Goal: Task Accomplishment & Management: Use online tool/utility

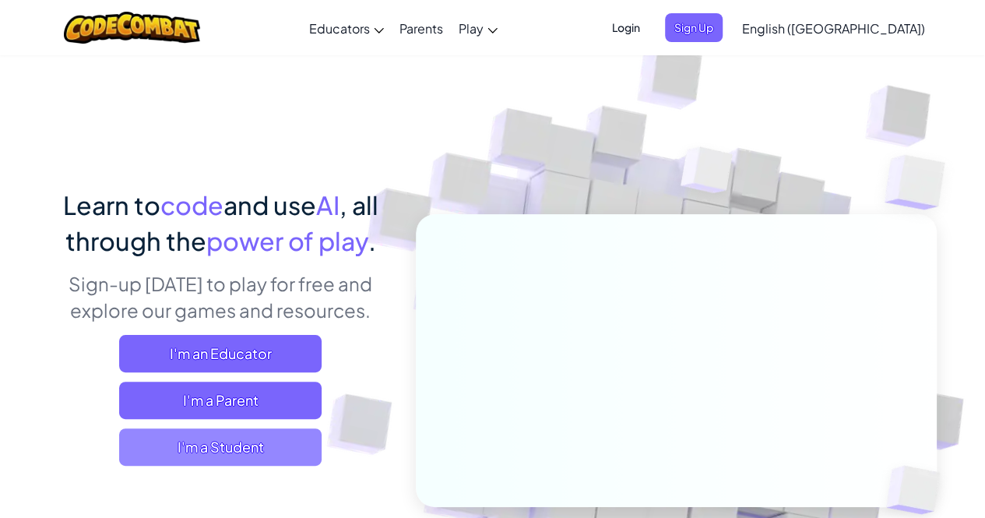
click at [241, 441] on span "I'm a Student" at bounding box center [220, 446] width 202 height 37
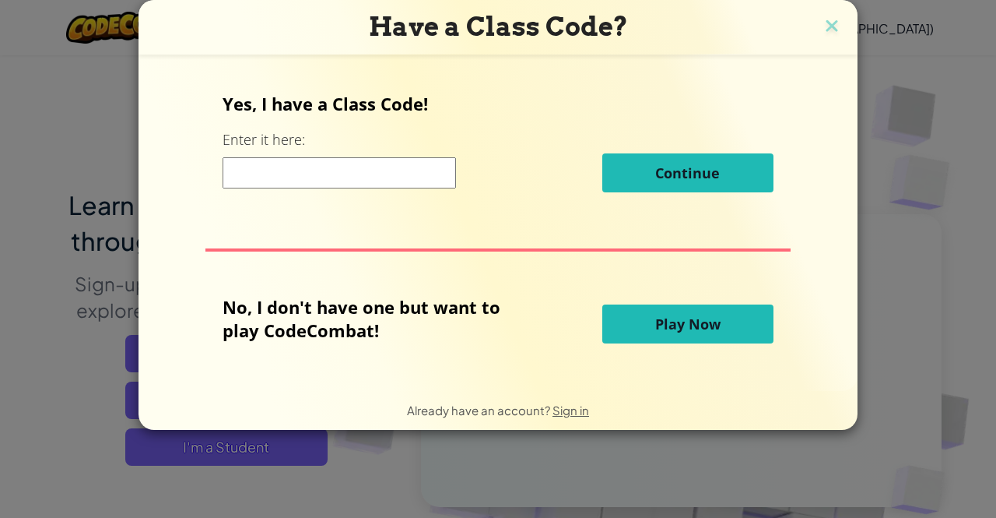
click at [662, 331] on span "Play Now" at bounding box center [687, 323] width 65 height 19
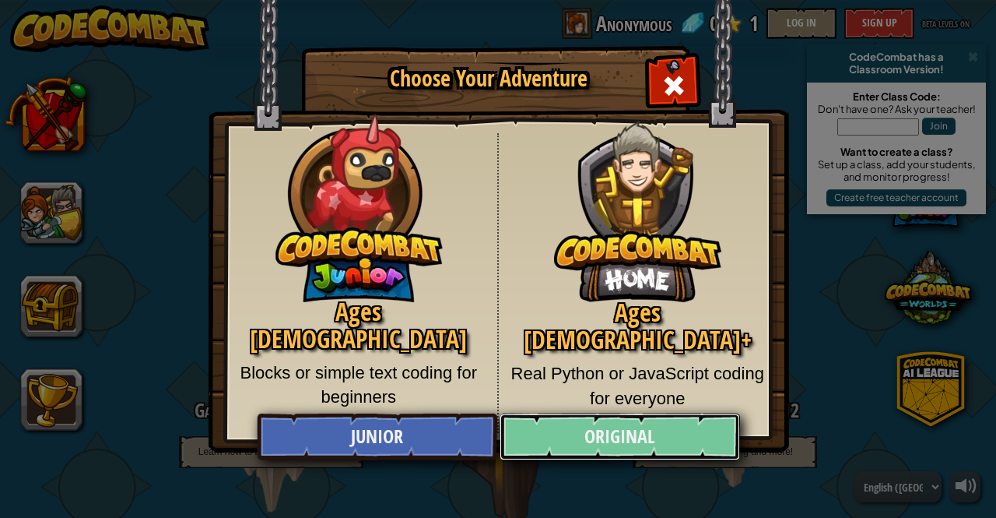
click at [572, 434] on link "Original" at bounding box center [620, 436] width 240 height 47
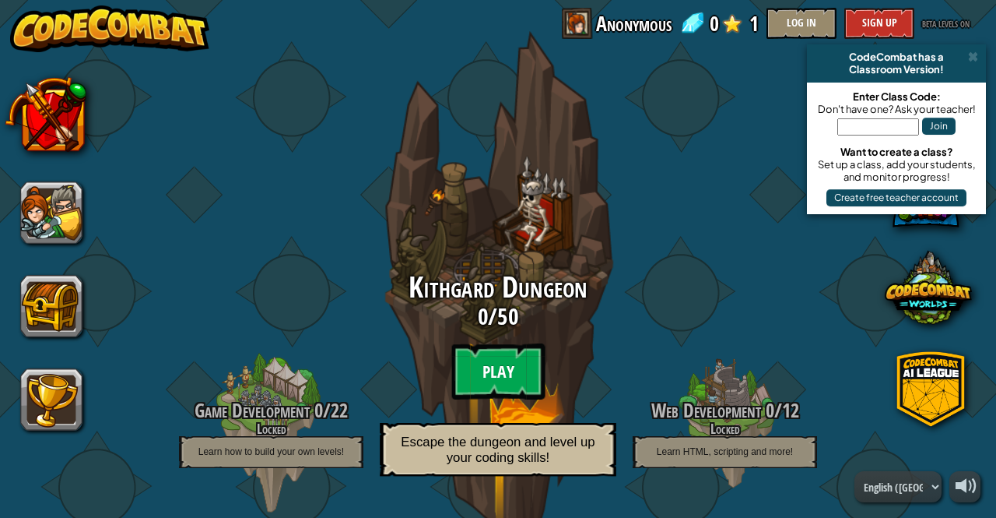
click at [498, 388] on btn "Play" at bounding box center [497, 371] width 93 height 56
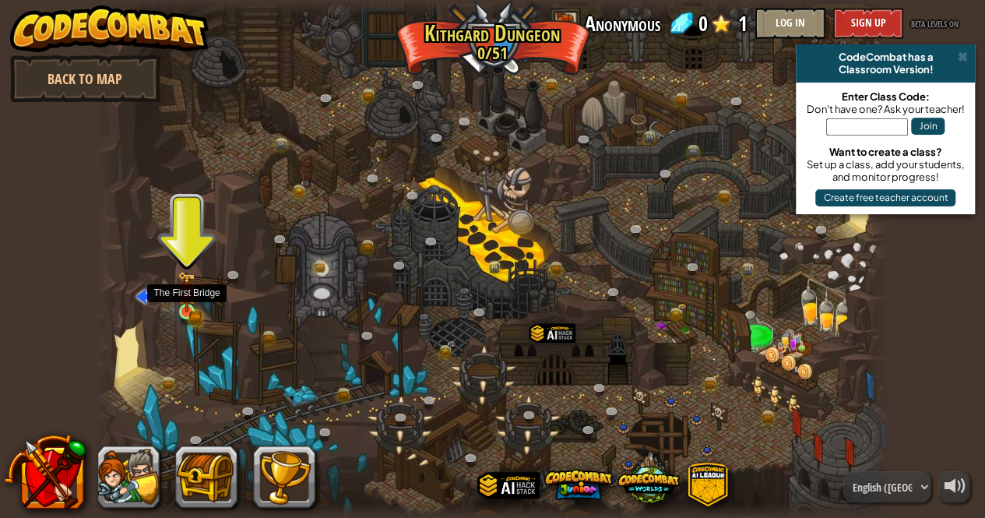
click at [193, 304] on img at bounding box center [186, 292] width 19 height 42
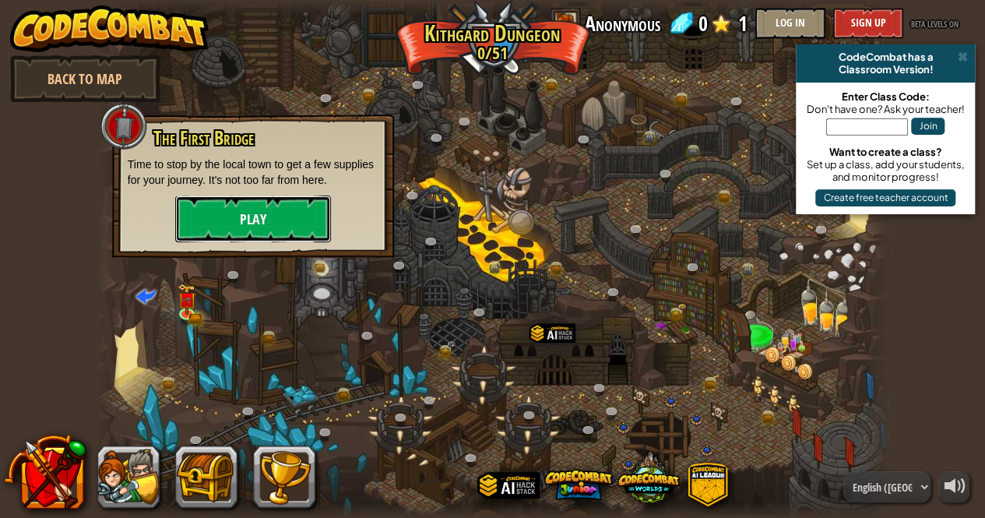
click at [235, 210] on button "Play" at bounding box center [253, 218] width 156 height 47
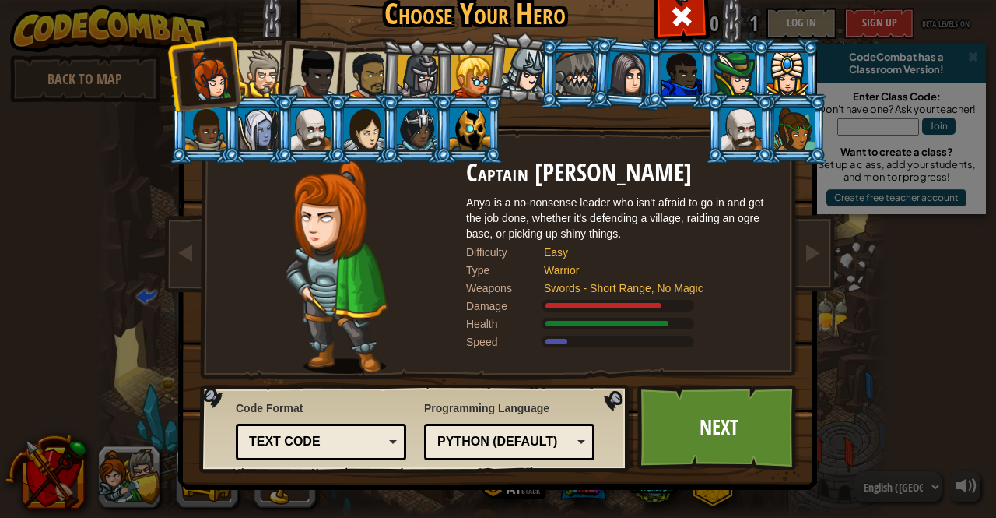
click at [490, 437] on div "Python (Default)" at bounding box center [504, 442] width 135 height 18
click at [672, 433] on link "Next" at bounding box center [718, 427] width 163 height 86
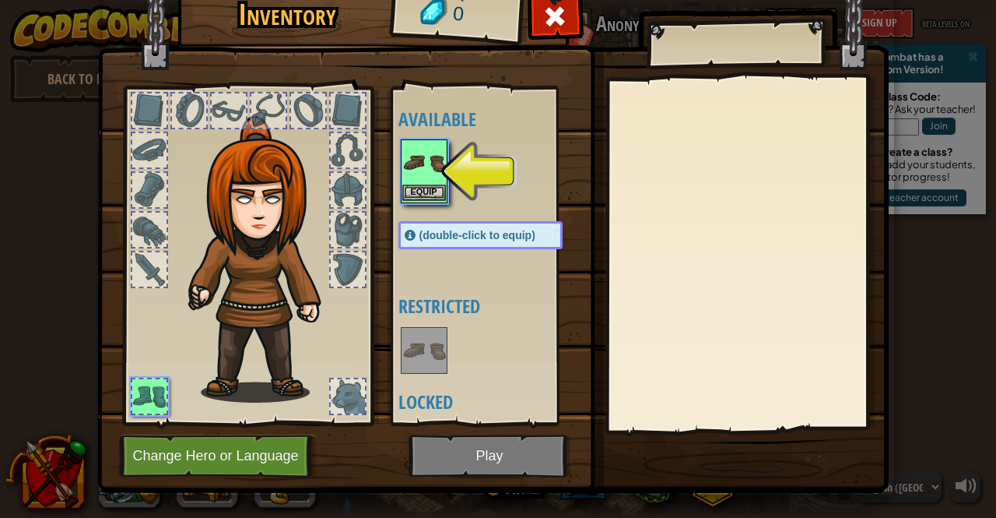
click at [416, 164] on img at bounding box center [424, 163] width 44 height 44
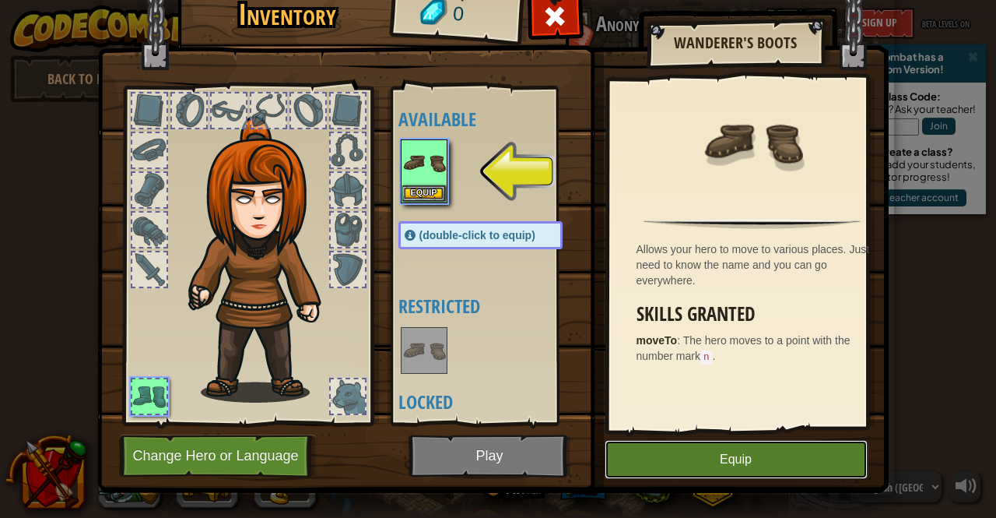
click at [737, 449] on button "Equip" at bounding box center [736, 459] width 263 height 39
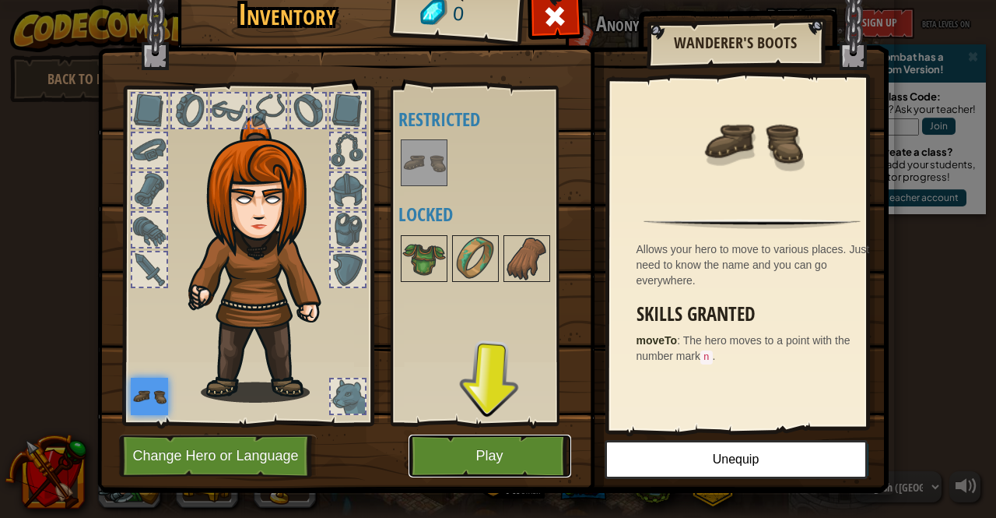
click at [457, 456] on button "Play" at bounding box center [490, 455] width 163 height 43
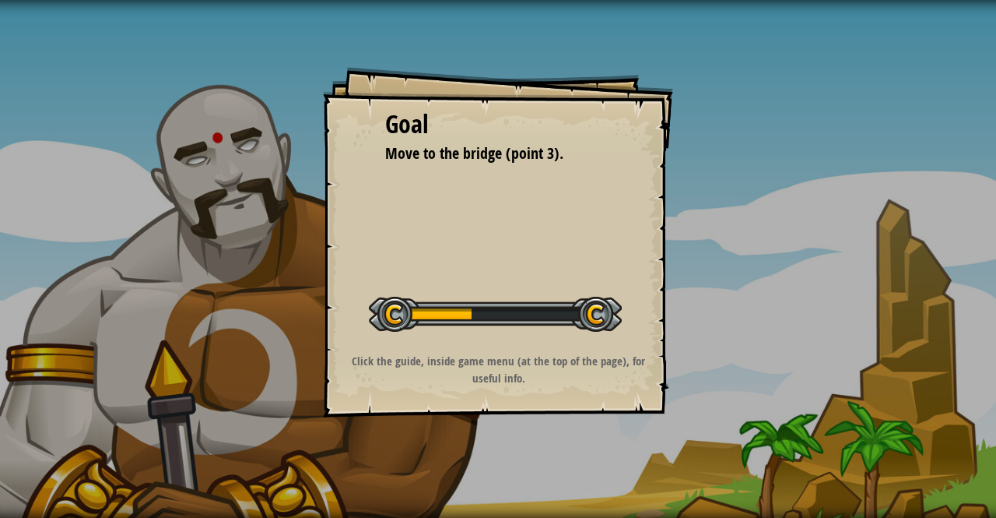
click at [478, 270] on div "Goal Move to the bridge (point 3). Start Level Error loading from server. Try r…" at bounding box center [498, 242] width 350 height 350
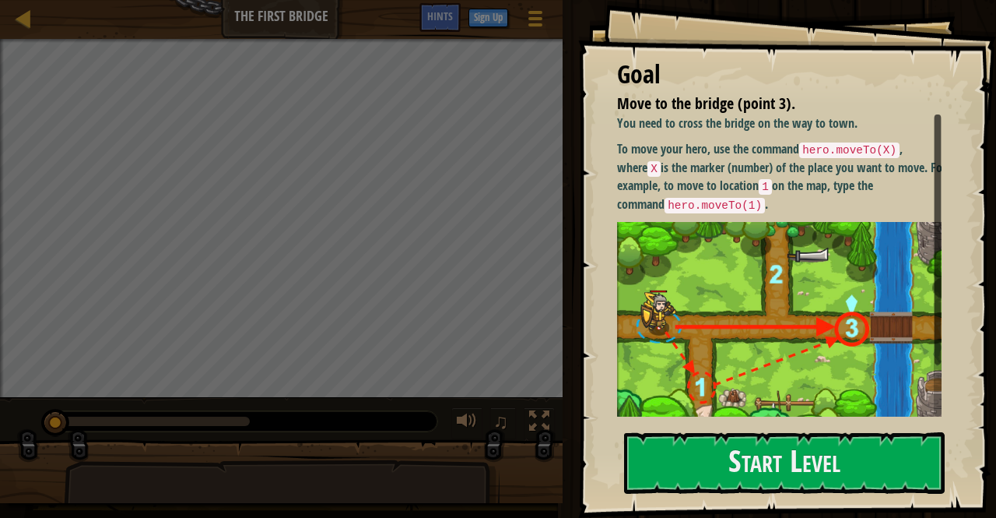
click at [655, 284] on img at bounding box center [785, 323] width 336 height 203
click at [685, 443] on button "Start Level" at bounding box center [784, 462] width 321 height 61
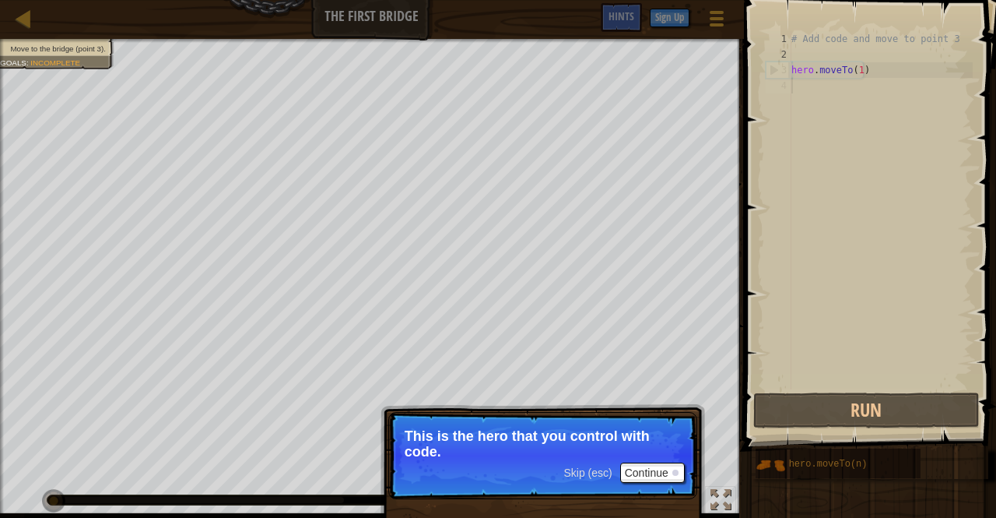
click at [512, 463] on p "Skip (esc) Continue This is the hero that you control with code." at bounding box center [542, 455] width 309 height 87
click at [647, 469] on button "Continue" at bounding box center [652, 472] width 65 height 20
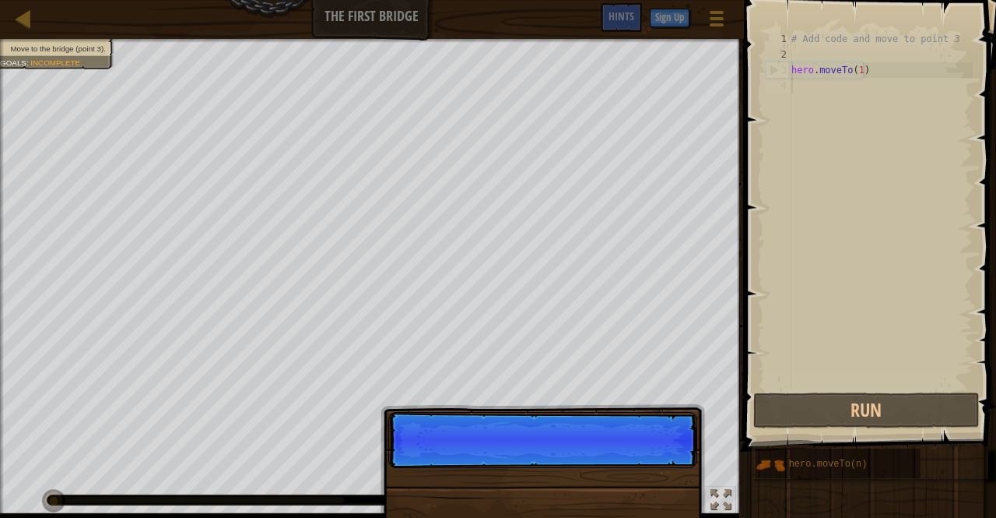
scroll to position [7, 0]
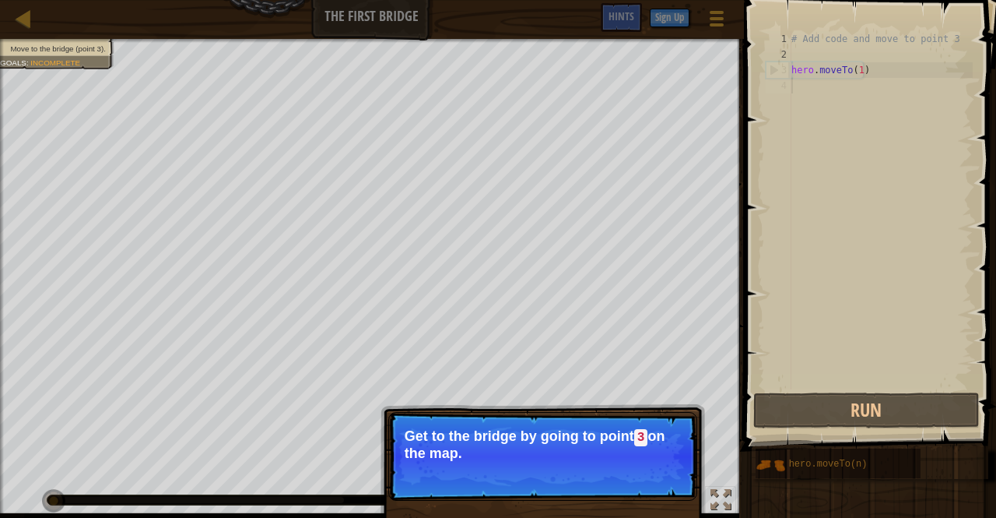
click at [659, 465] on p "Skip (esc) Continue Get to the bridge by going to point 3 on the map." at bounding box center [542, 456] width 309 height 89
click at [655, 483] on p "Skip (esc) Continue Get to the bridge by going to point 3 on the map." at bounding box center [542, 456] width 309 height 89
click at [661, 469] on button "Continue" at bounding box center [652, 474] width 65 height 20
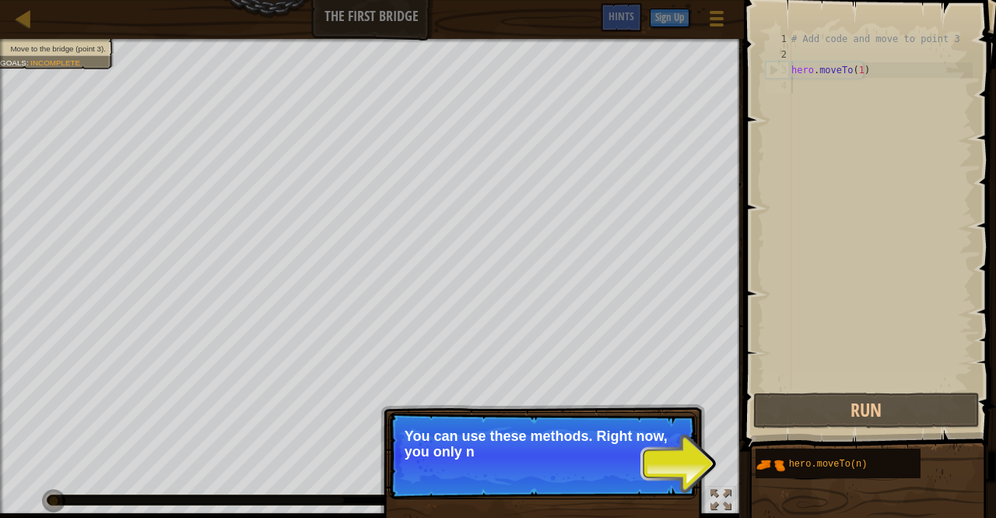
click at [661, 469] on p "Skip (esc) Continue You can use these methods. Right now, you only n" at bounding box center [542, 455] width 309 height 87
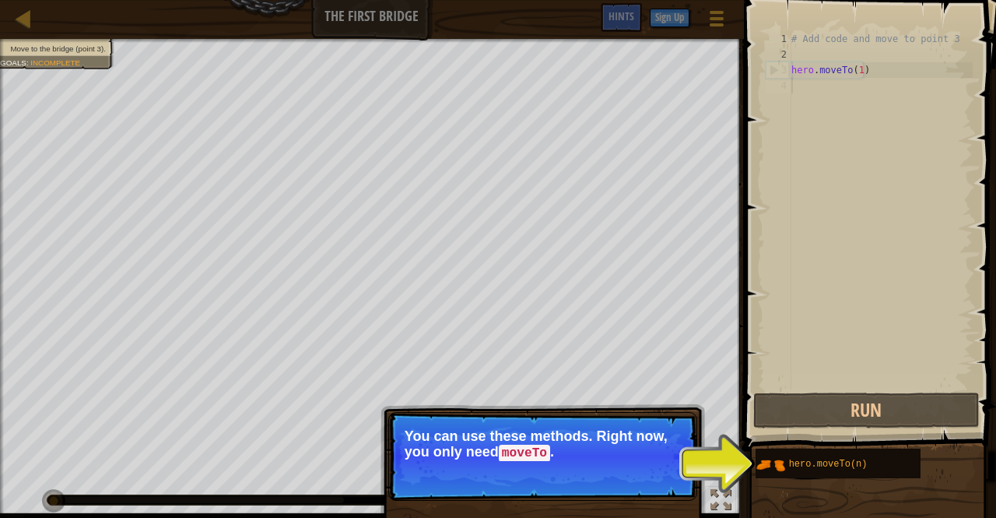
click at [661, 469] on button "Continue" at bounding box center [652, 474] width 65 height 20
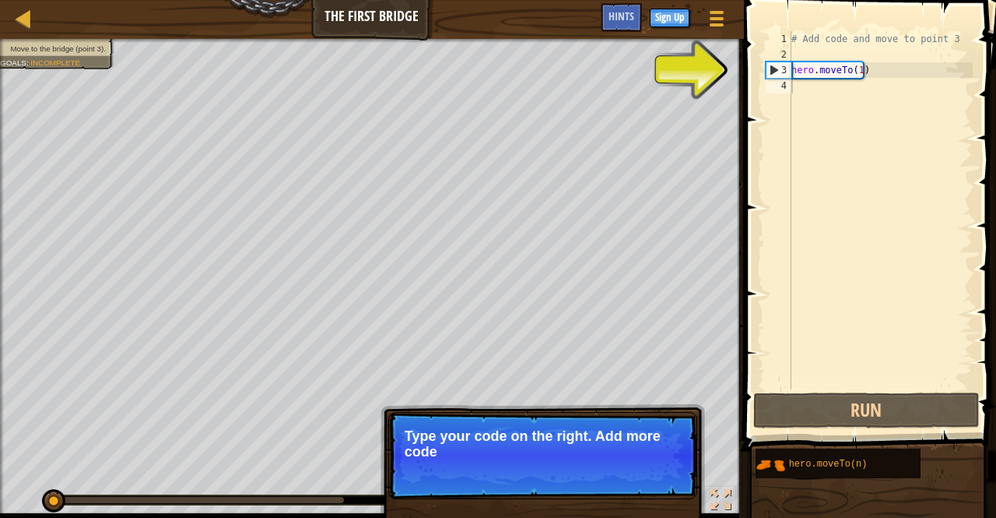
click at [627, 465] on p "Skip (esc) Continue Type your code on the right. Add more code" at bounding box center [542, 455] width 309 height 87
click at [627, 465] on p "Skip (esc) Continue Type your code on the right. Add more code to get to po" at bounding box center [542, 455] width 309 height 87
click at [627, 465] on button "Continue" at bounding box center [652, 472] width 65 height 20
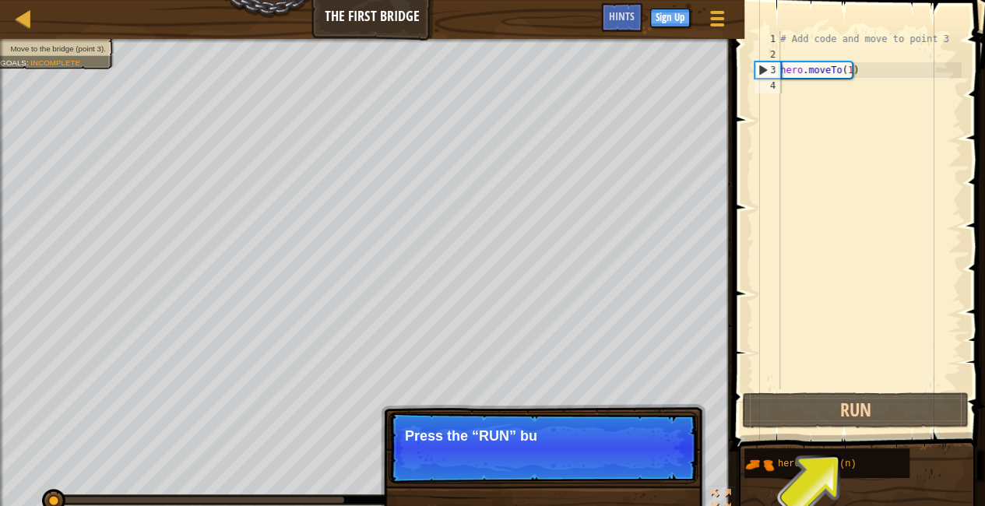
click at [627, 465] on p "Skip (esc) Continue Press the “RUN” bu" at bounding box center [542, 448] width 309 height 72
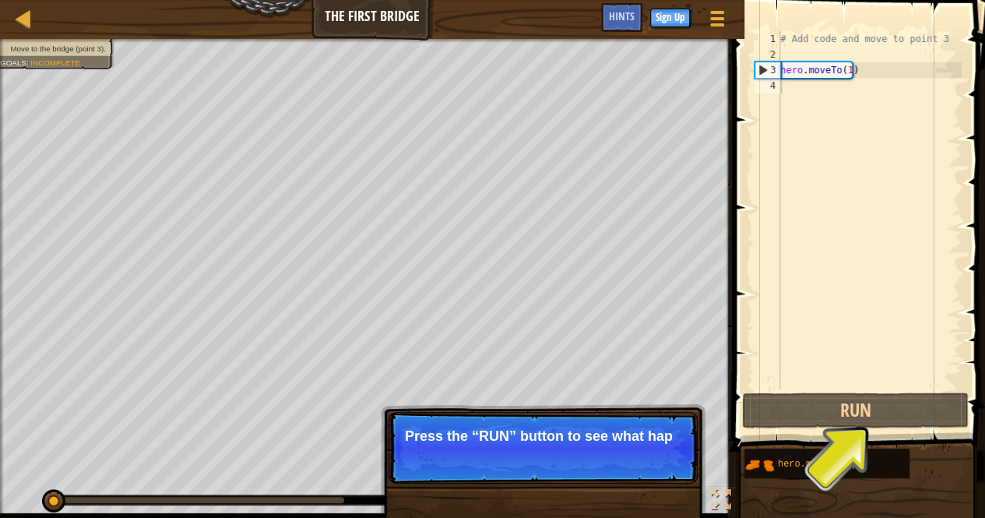
click at [627, 465] on p "Skip (esc) Continue Press the “RUN” button to see what hap" at bounding box center [542, 448] width 309 height 72
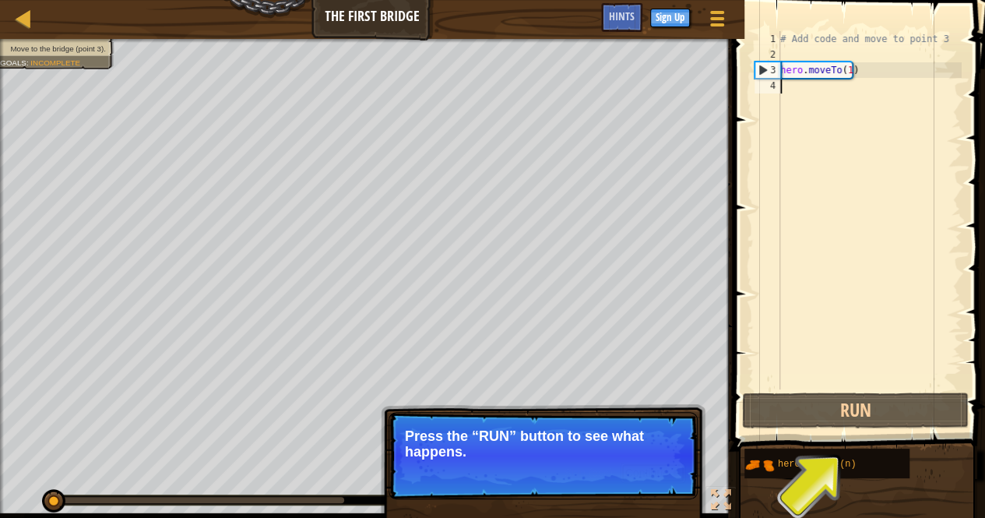
click at [627, 465] on button "Continue" at bounding box center [652, 472] width 65 height 20
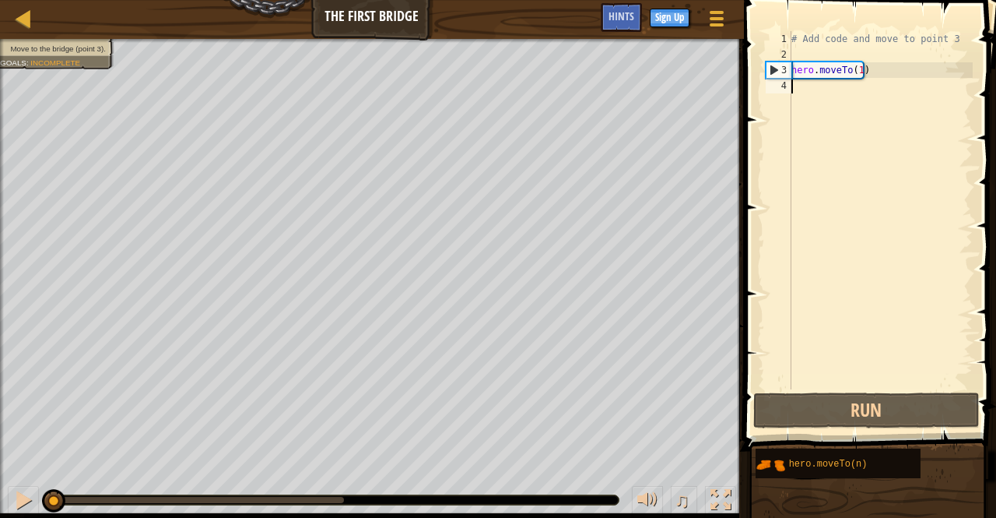
click at [808, 88] on div "# Add code and move to point 3 hero . moveTo ( 1 )" at bounding box center [880, 225] width 184 height 389
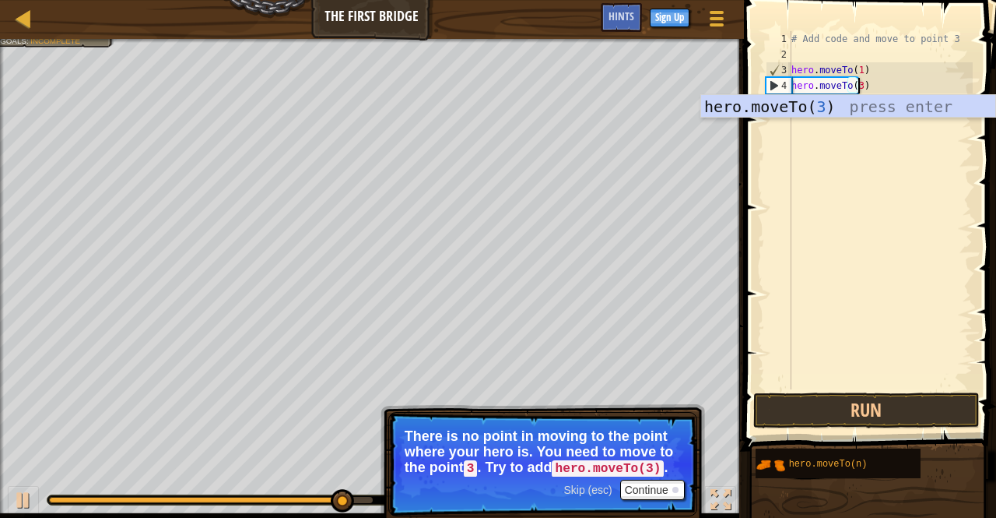
scroll to position [7, 5]
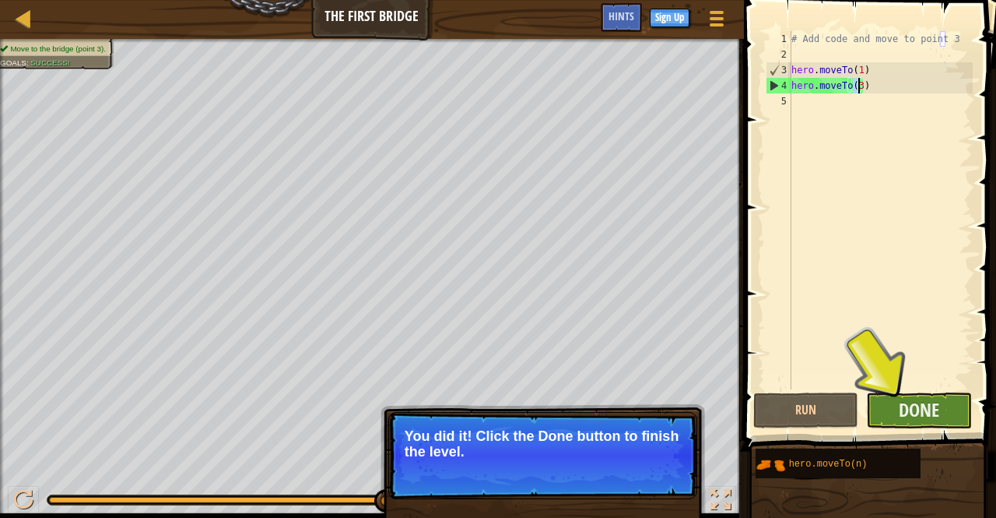
type textarea "hero.moveTo(3)"
click at [888, 418] on button "Done" at bounding box center [919, 410] width 106 height 36
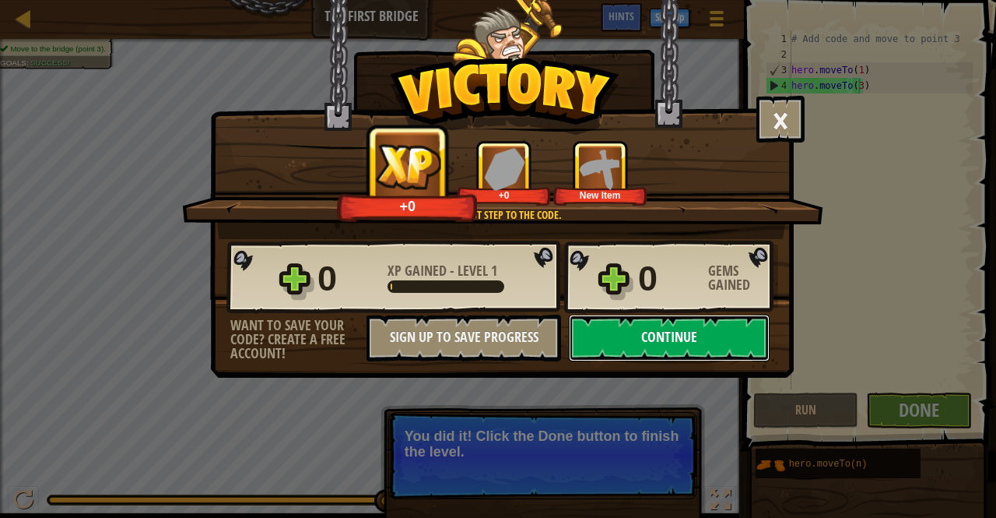
click at [651, 344] on button "Continue" at bounding box center [669, 337] width 201 height 47
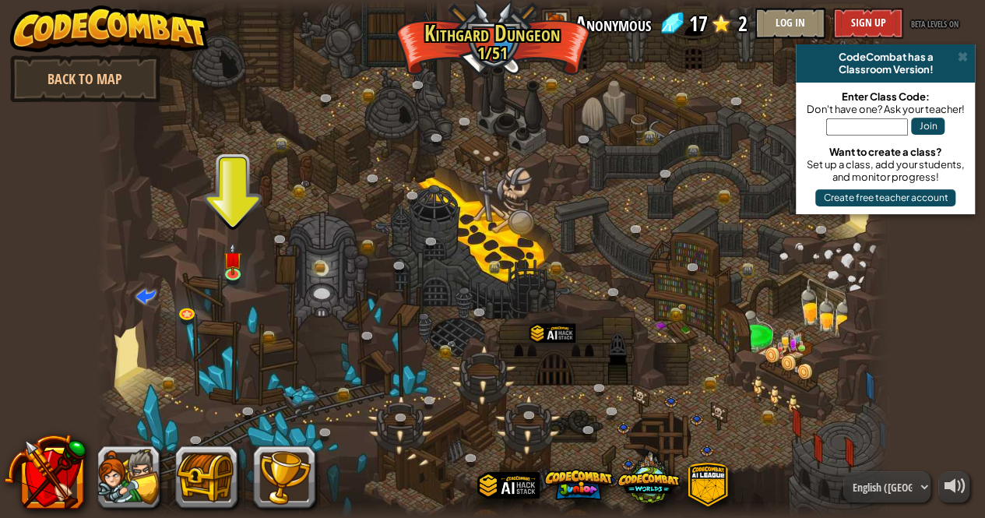
click at [240, 198] on div at bounding box center [493, 259] width 792 height 518
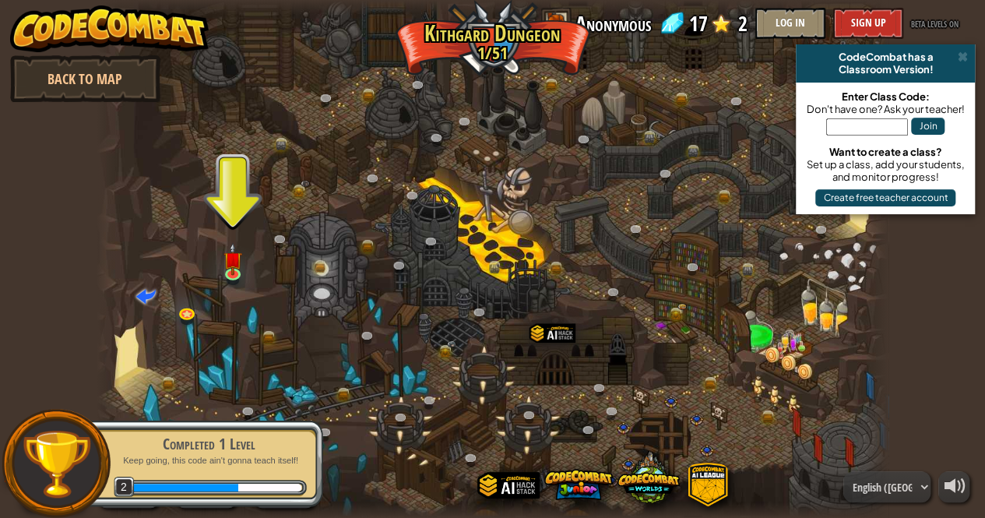
click at [240, 203] on div at bounding box center [493, 259] width 792 height 518
click at [233, 259] on img at bounding box center [232, 251] width 19 height 44
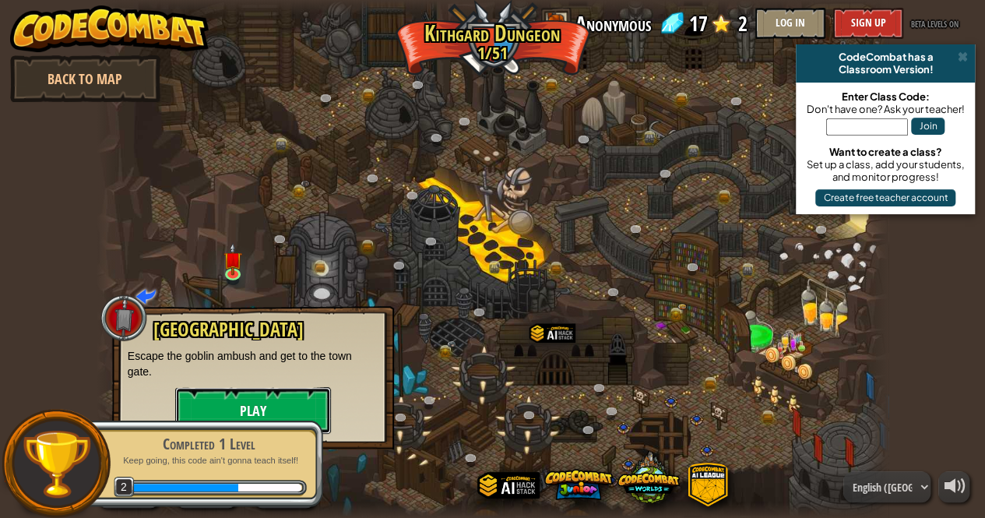
click at [283, 396] on button "Play" at bounding box center [253, 410] width 156 height 47
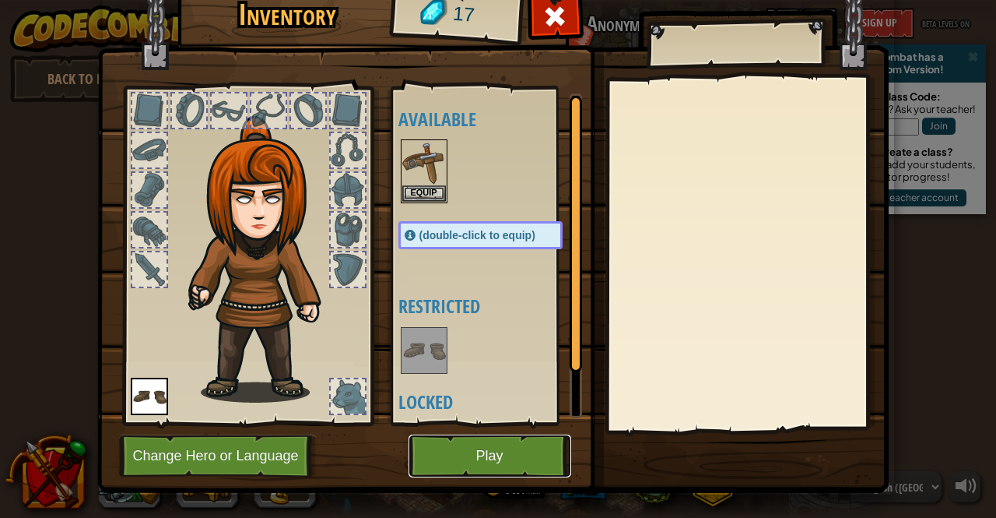
click at [470, 465] on button "Play" at bounding box center [490, 455] width 163 height 43
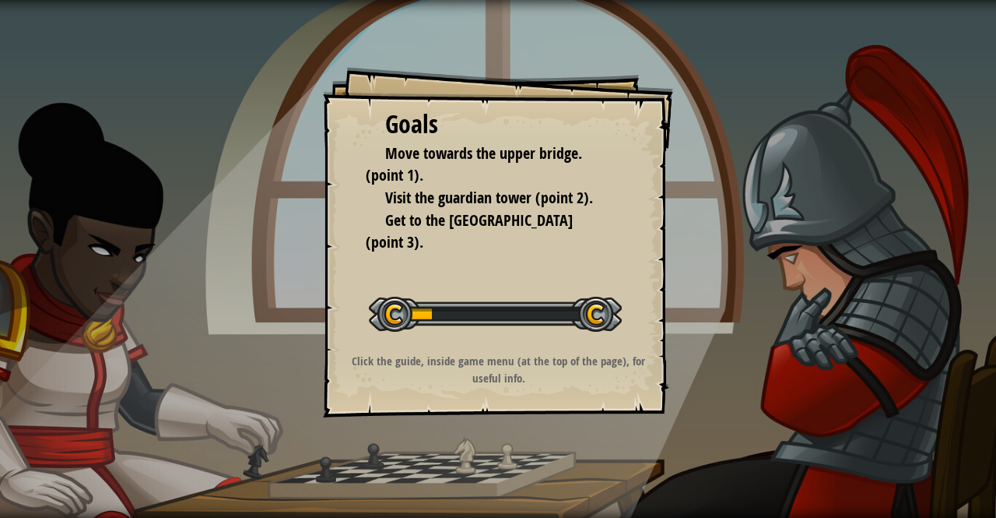
click at [501, 337] on div "Start Level" at bounding box center [495, 312] width 253 height 62
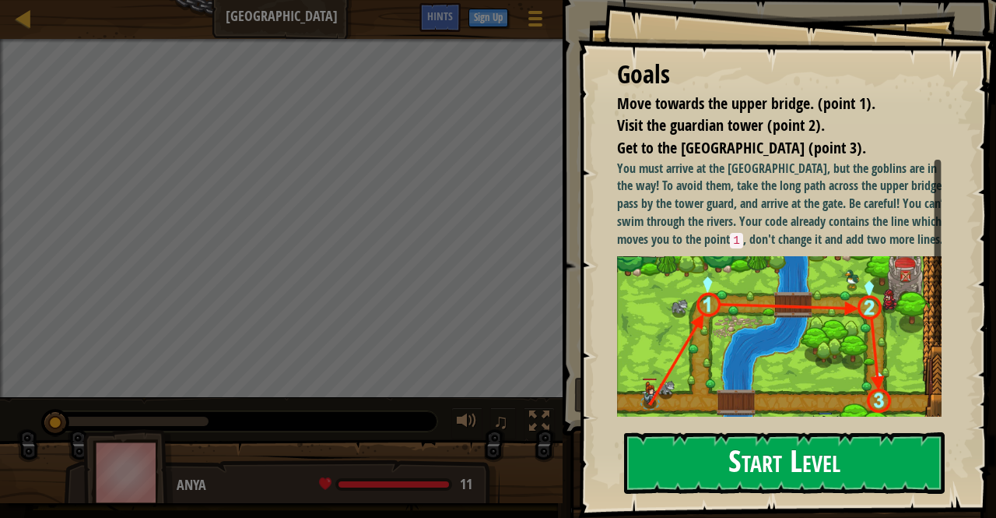
click at [686, 448] on button "Start Level" at bounding box center [784, 462] width 321 height 61
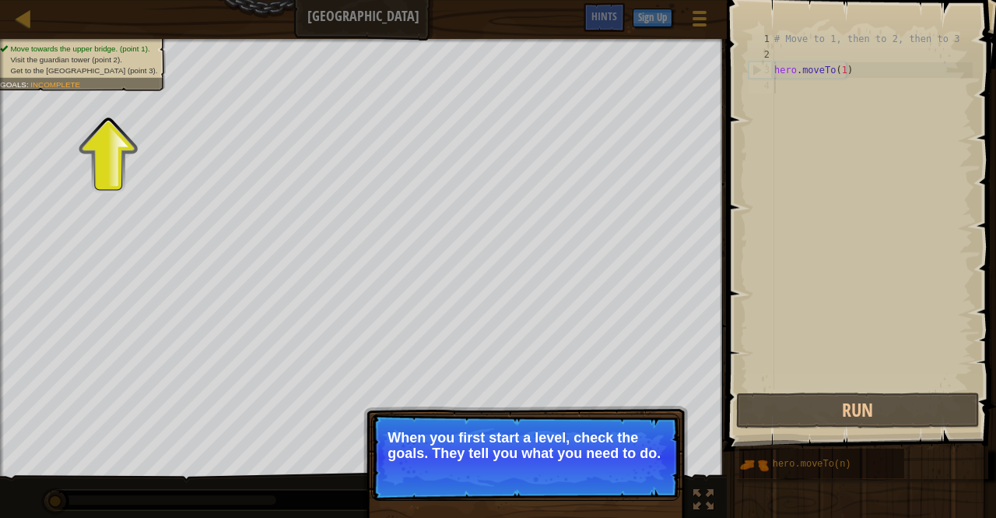
click at [540, 458] on p "When you first start a level, check the goals. They tell you what you need to d…" at bounding box center [526, 445] width 276 height 31
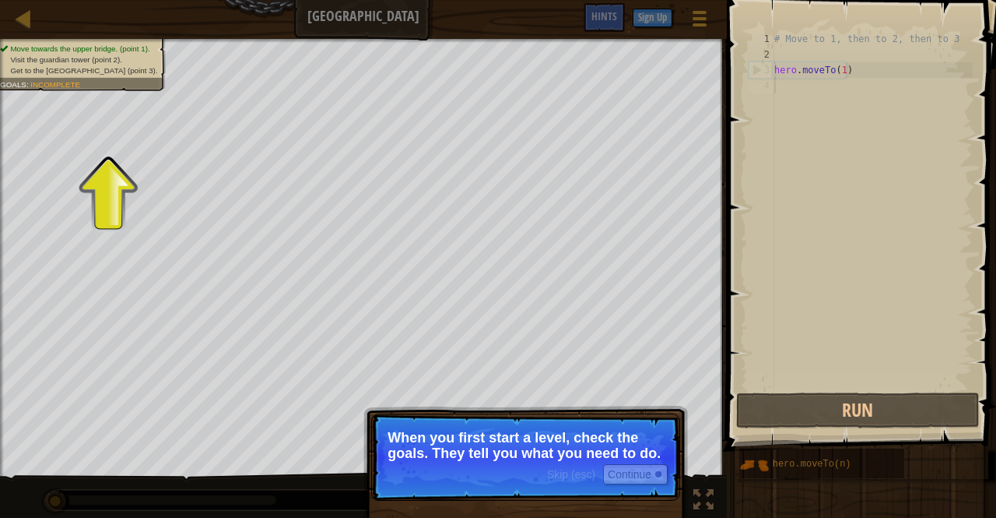
click at [540, 458] on p "When you first start a level, check the goals. They tell you what you need to d…" at bounding box center [526, 445] width 276 height 31
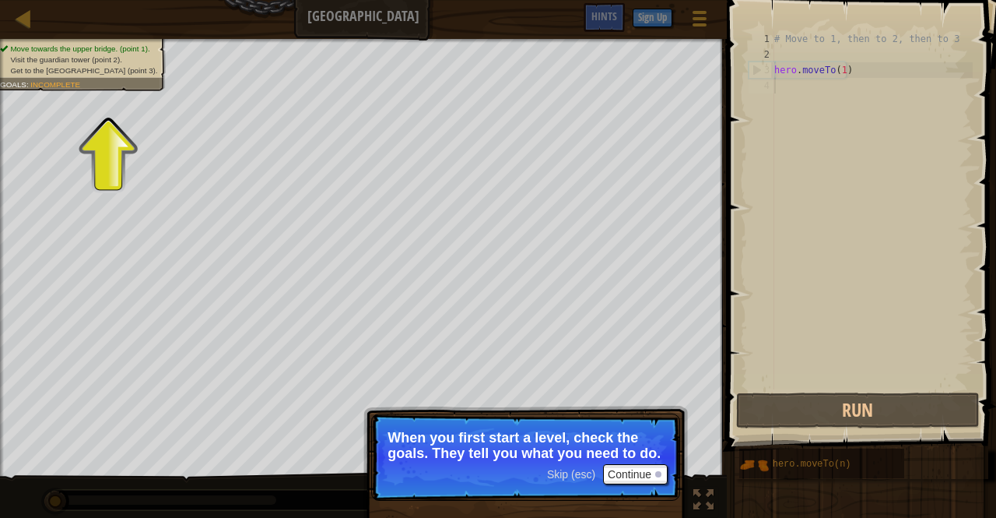
click at [540, 458] on p "When you first start a level, check the goals. They tell you what you need to d…" at bounding box center [526, 445] width 276 height 31
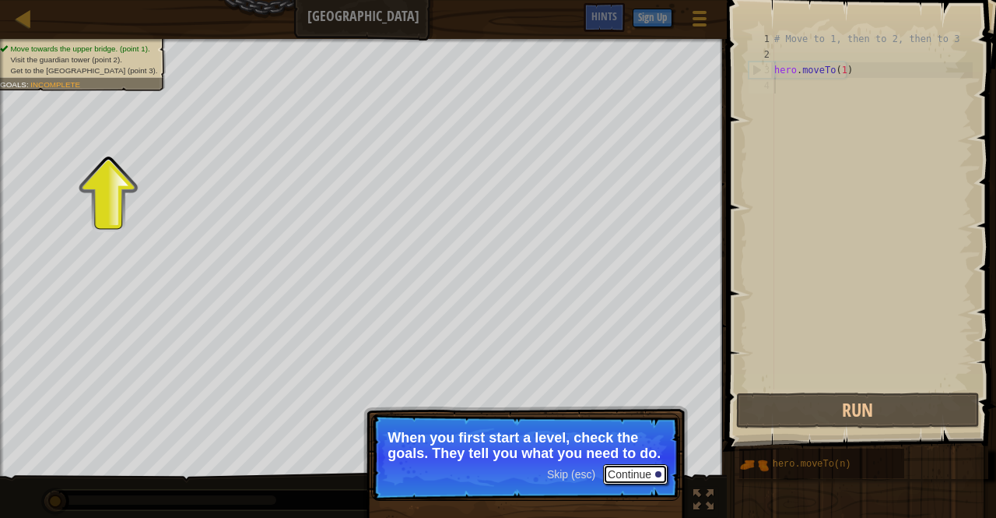
click at [646, 474] on button "Continue" at bounding box center [635, 474] width 65 height 20
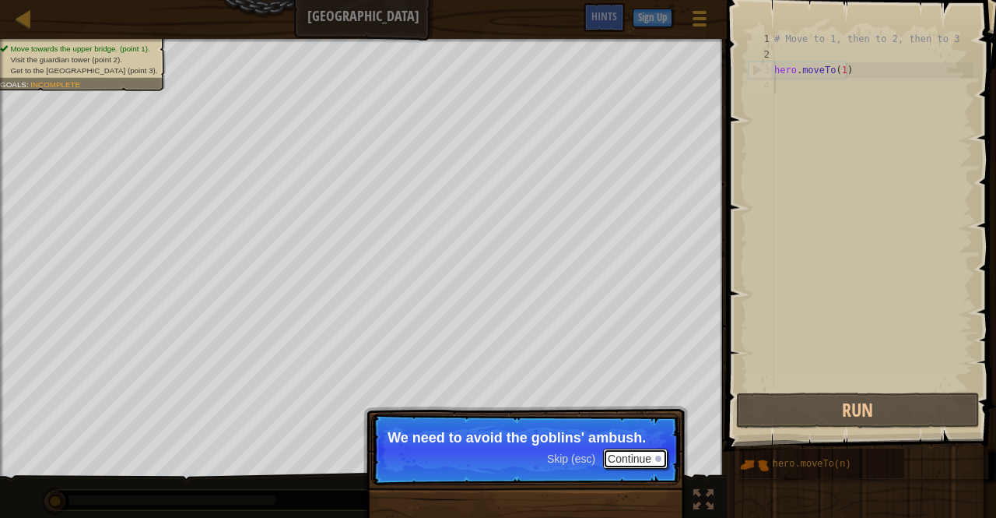
click at [642, 452] on button "Continue" at bounding box center [635, 458] width 65 height 20
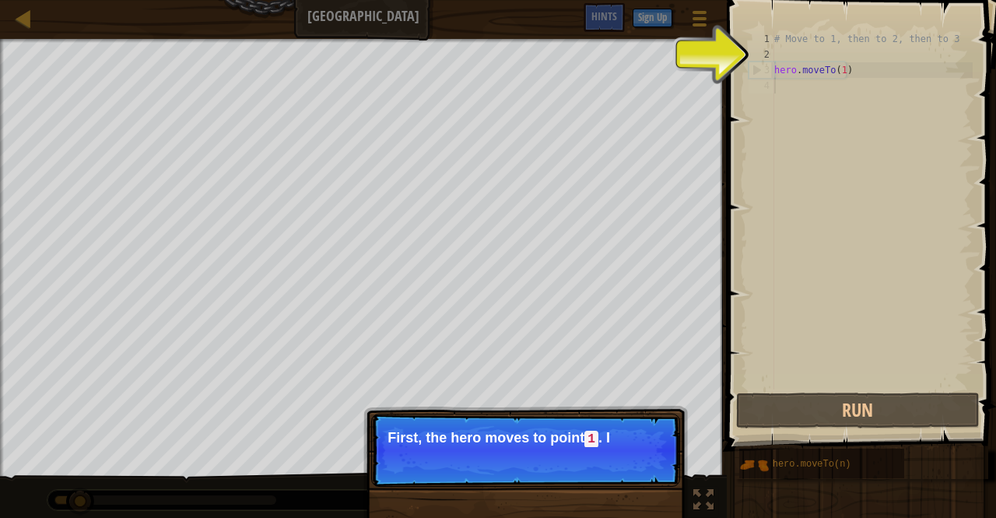
click at [642, 452] on p "Skip (esc) Continue First, the hero moves to point 1 . I" at bounding box center [525, 449] width 309 height 73
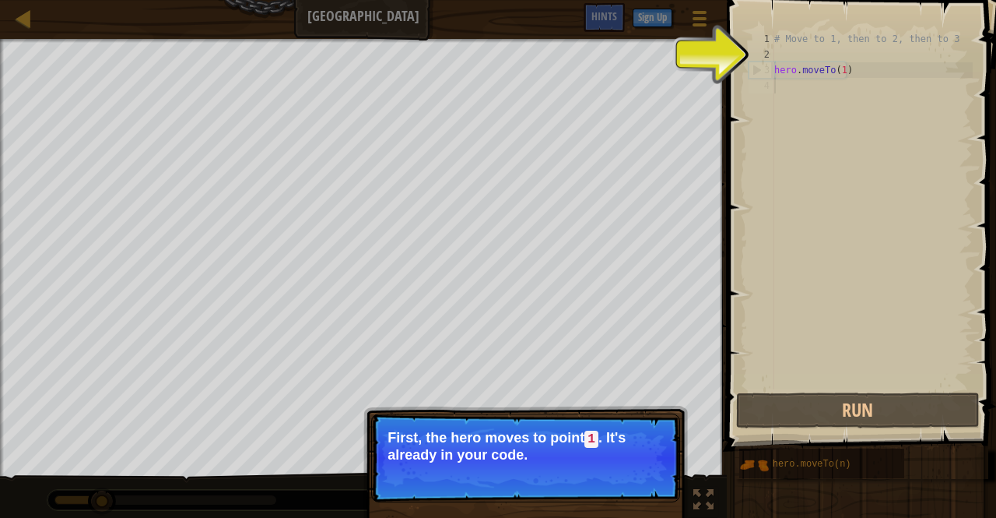
click at [642, 452] on p "First, the hero moves to point 1 . It's already in your code." at bounding box center [526, 446] width 276 height 33
click at [641, 478] on button "Continue" at bounding box center [635, 475] width 65 height 20
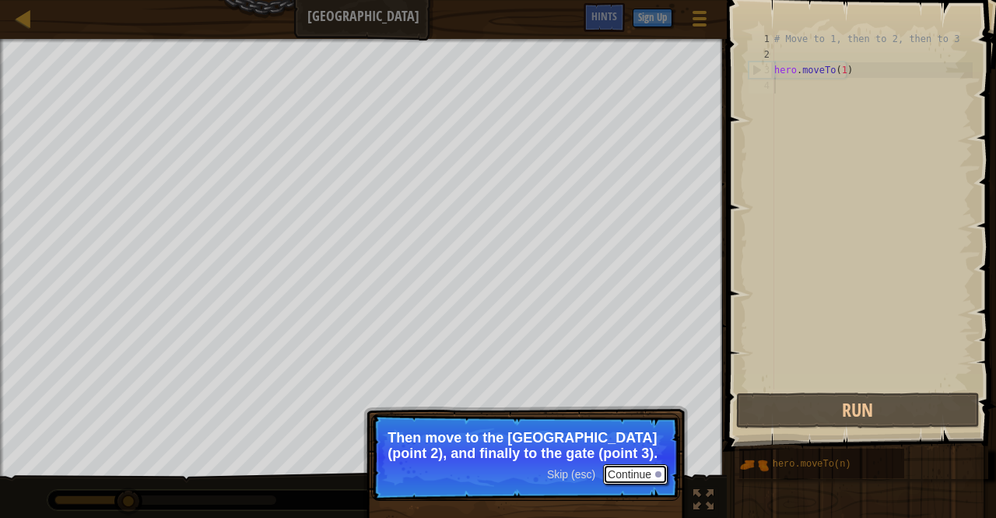
click at [641, 478] on button "Continue" at bounding box center [635, 474] width 65 height 20
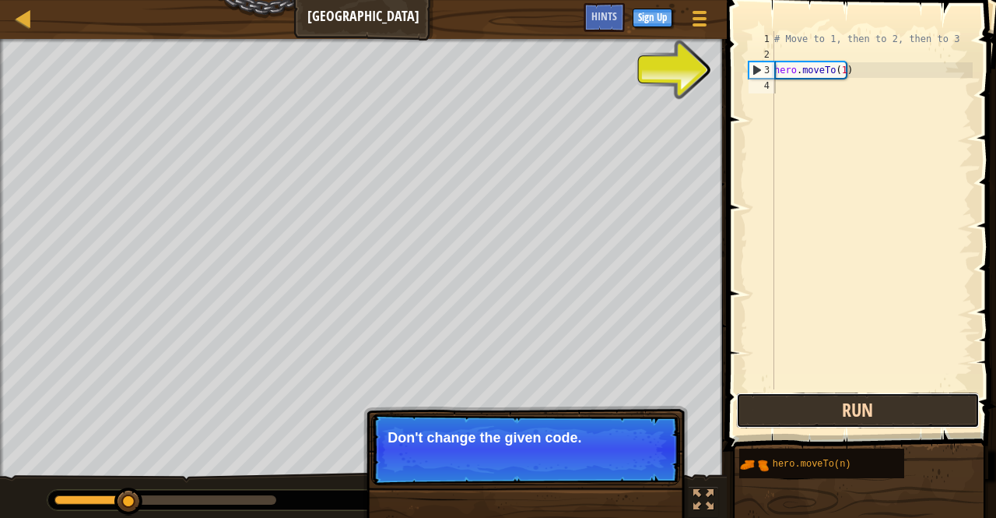
click at [820, 415] on button "Run" at bounding box center [857, 410] width 243 height 36
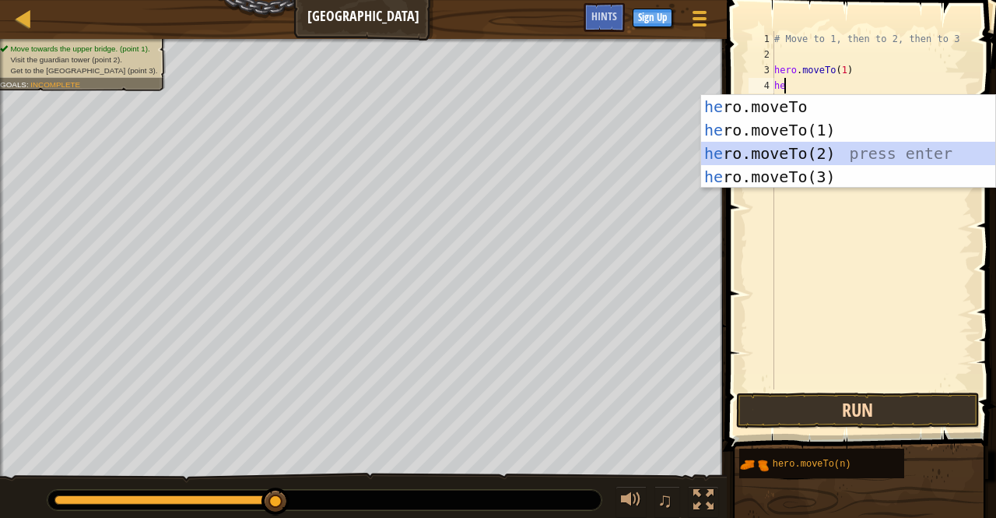
type textarea "hero.moveTo(2)"
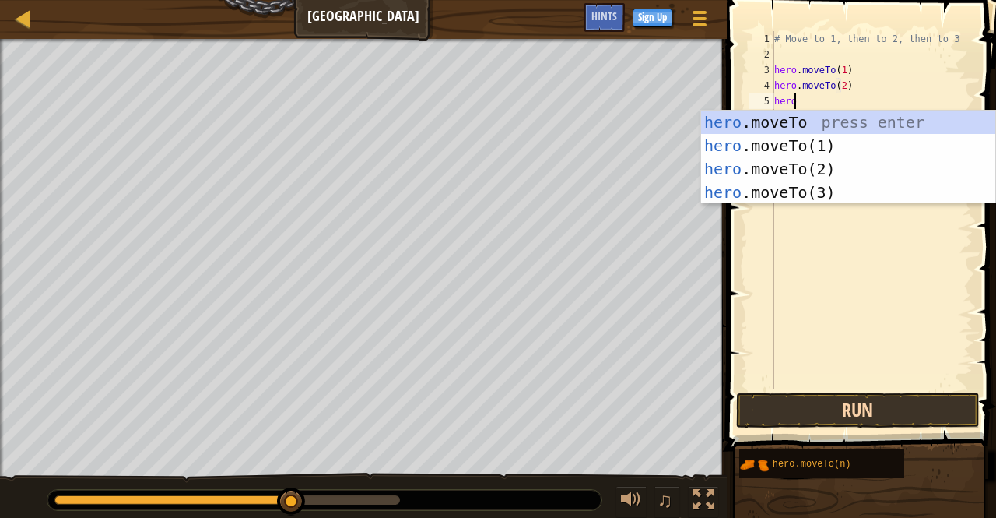
scroll to position [7, 1]
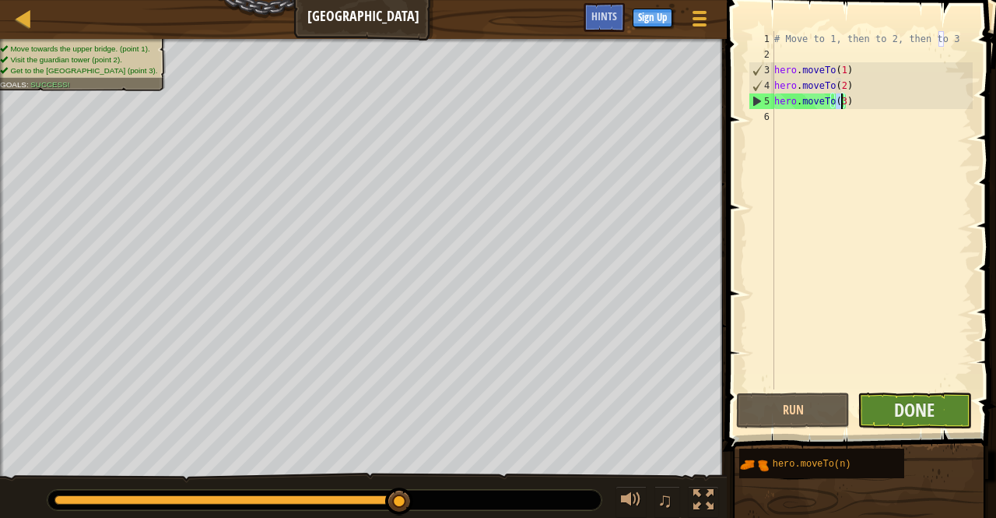
type textarea "hero.moveTo(3)"
click at [929, 424] on button "Done" at bounding box center [915, 410] width 114 height 36
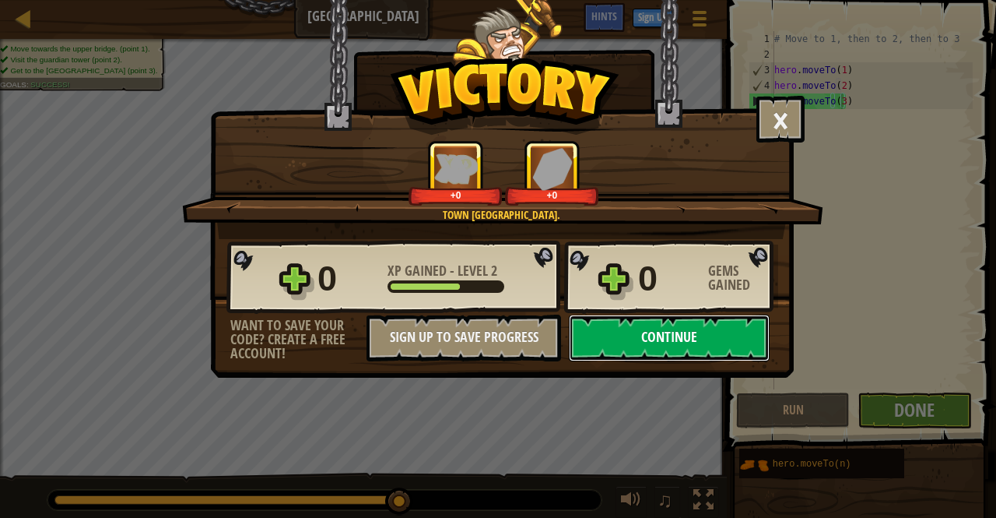
click at [668, 334] on button "Continue" at bounding box center [669, 337] width 201 height 47
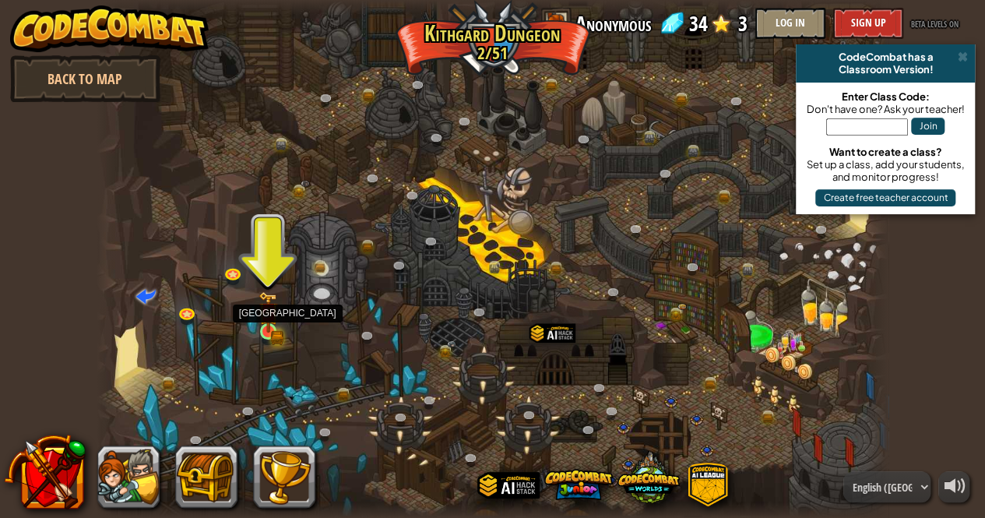
click at [262, 323] on img at bounding box center [267, 312] width 19 height 42
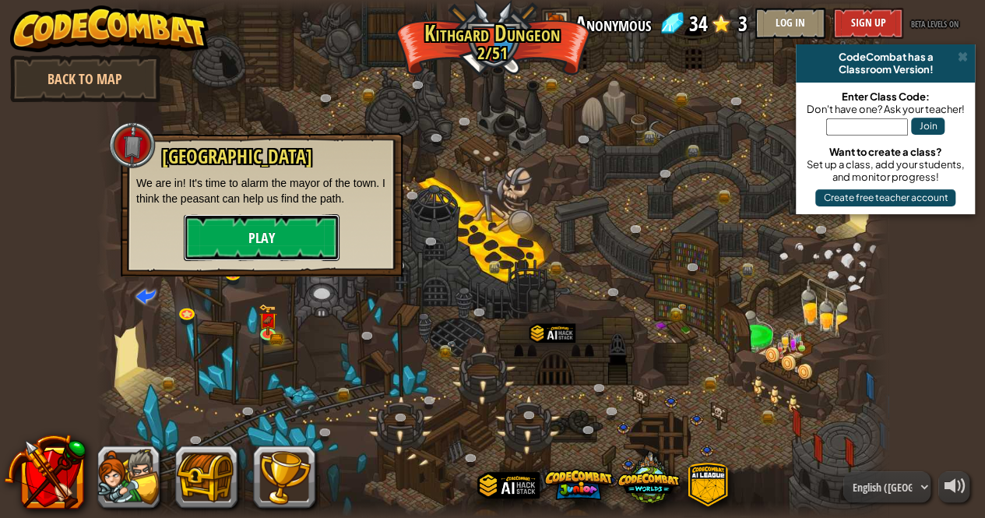
click at [294, 219] on button "Play" at bounding box center [262, 237] width 156 height 47
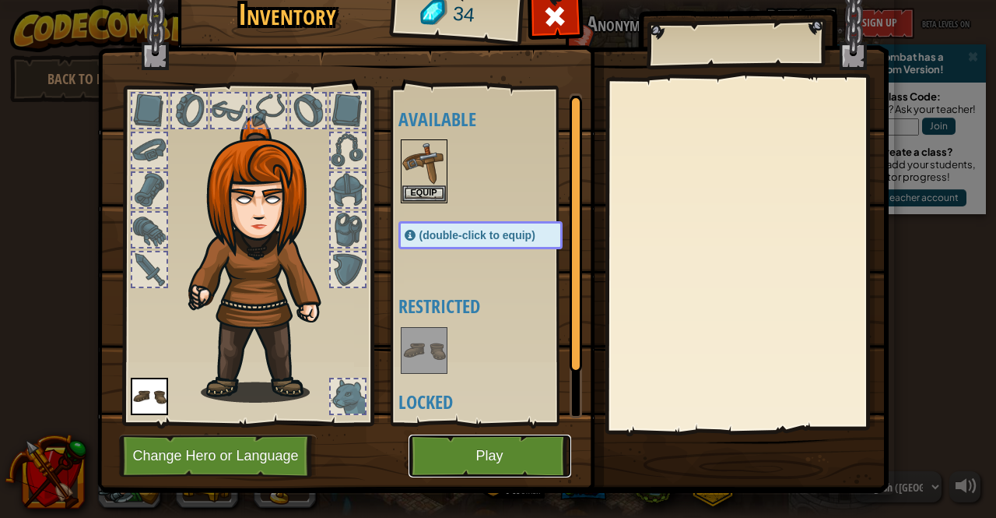
click at [524, 446] on button "Play" at bounding box center [490, 455] width 163 height 43
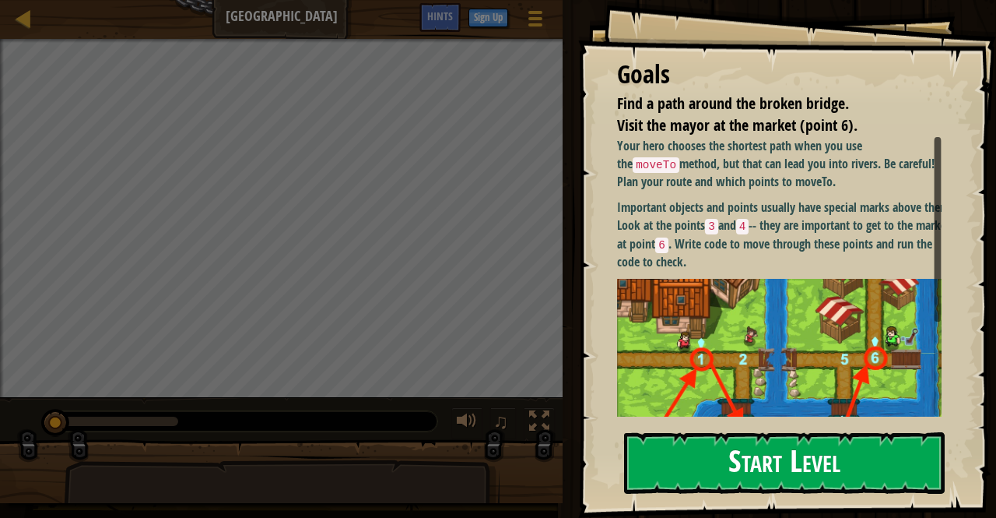
click at [748, 449] on button "Start Level" at bounding box center [784, 462] width 321 height 61
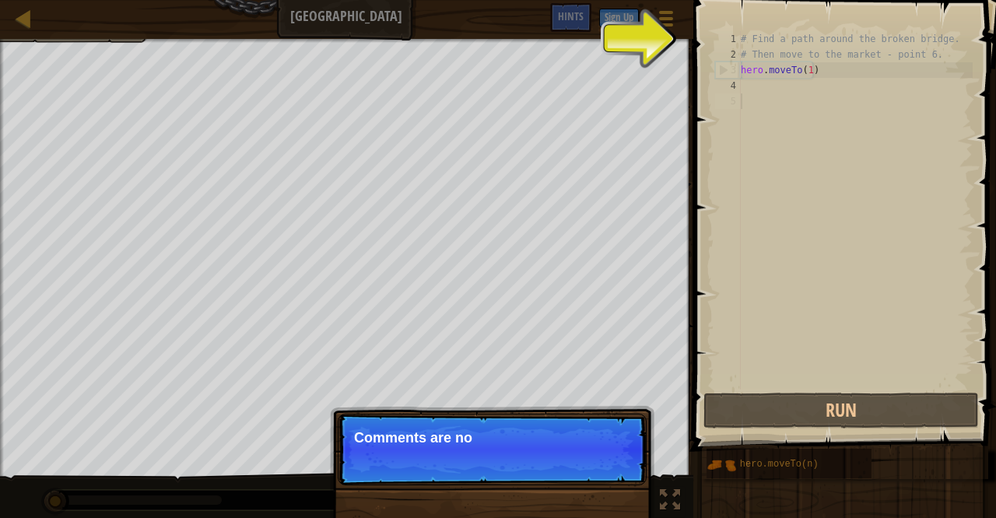
click at [529, 477] on p "Skip (esc) Continue Comments are no" at bounding box center [492, 449] width 309 height 72
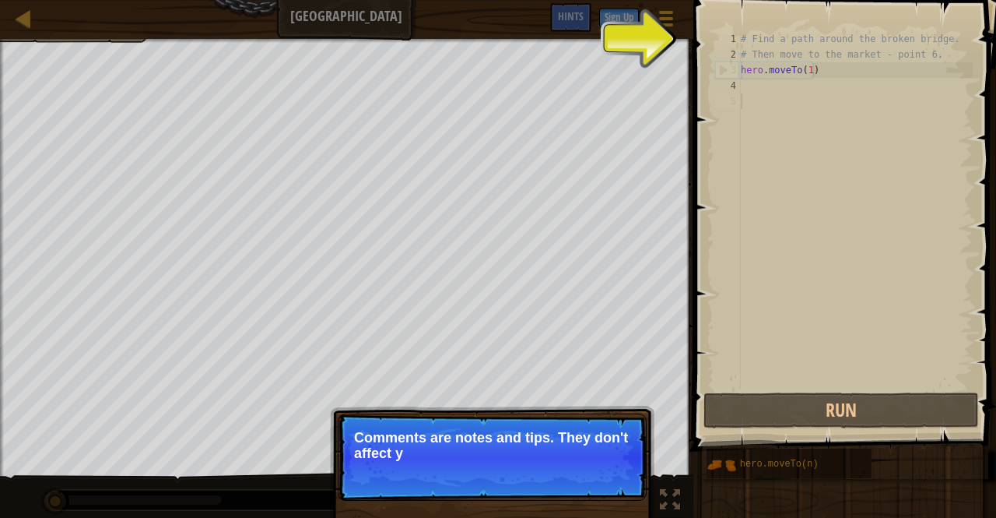
click at [529, 477] on p "Skip (esc) Continue Comments are notes and tips. They don't affect y" at bounding box center [492, 456] width 309 height 87
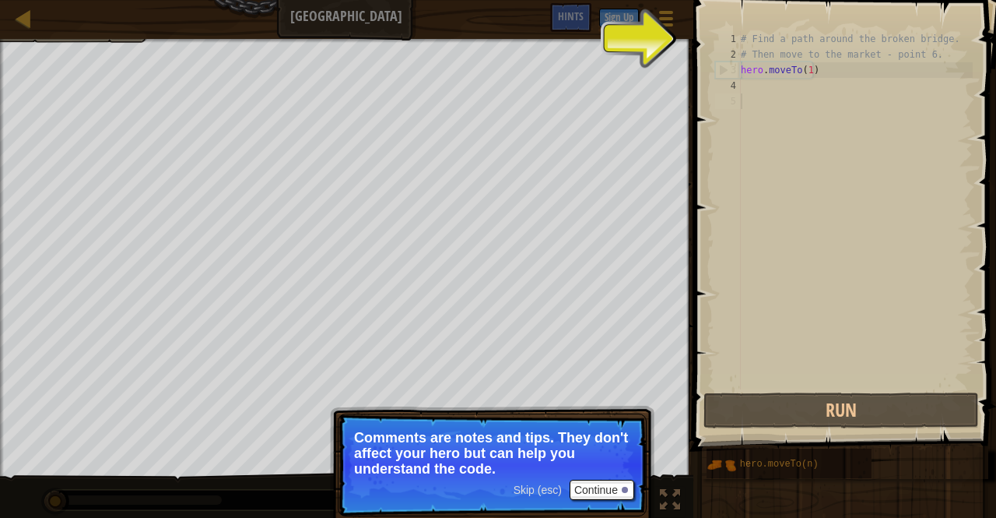
click at [545, 486] on span "Skip (esc)" at bounding box center [538, 489] width 48 height 12
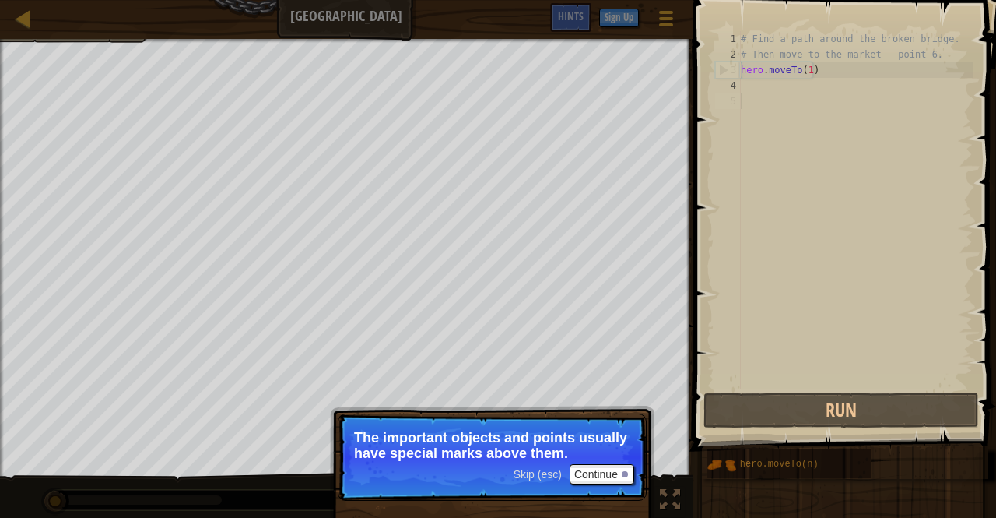
click at [608, 490] on p "Skip (esc) Continue The important objects and points usually have special marks…" at bounding box center [492, 456] width 309 height 87
click at [607, 469] on button "Continue" at bounding box center [602, 474] width 65 height 20
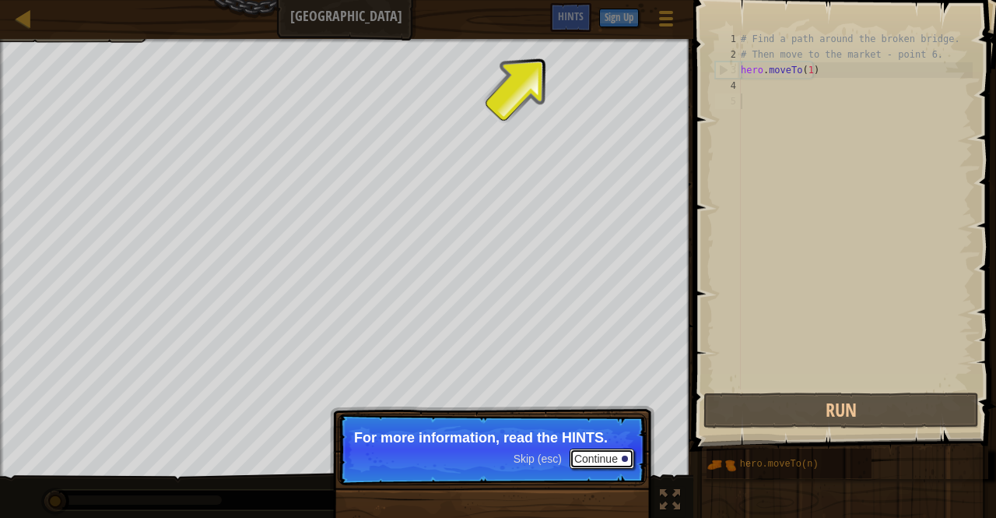
click at [604, 451] on button "Continue" at bounding box center [602, 458] width 65 height 20
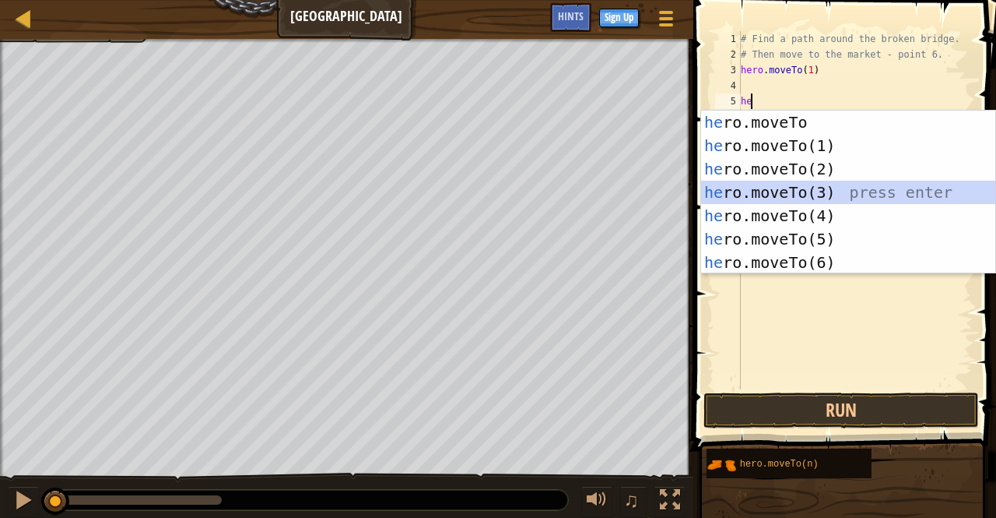
type textarea "hero.moveTo(3)"
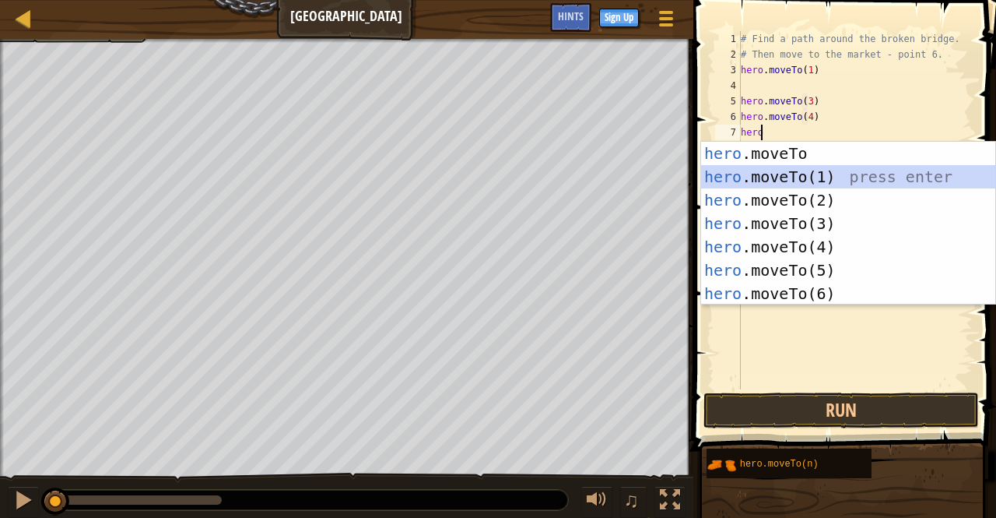
scroll to position [7, 1]
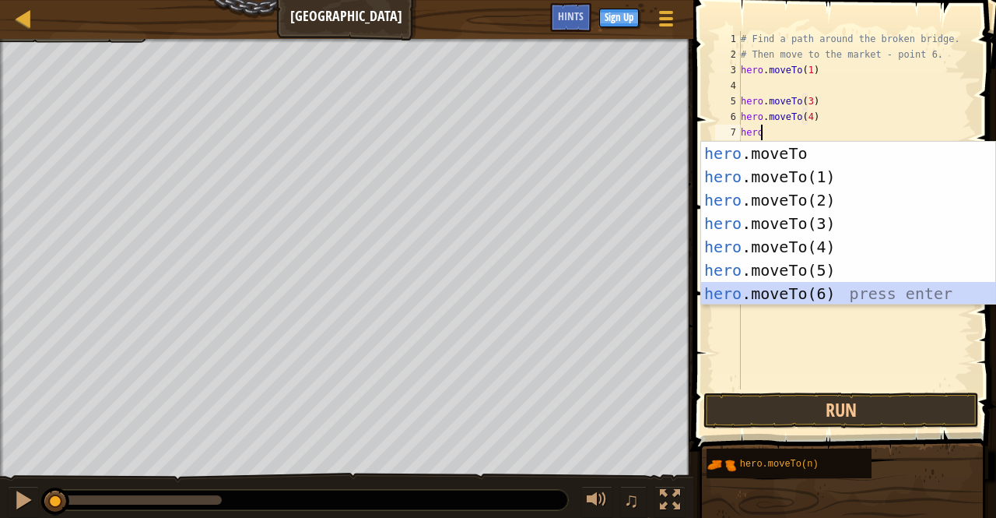
type textarea "hero.moveTo(6)"
